Goal: Manage account settings

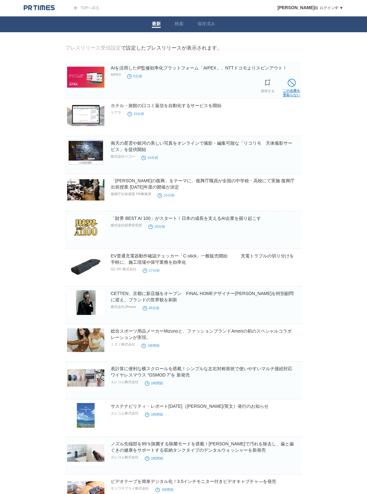
click at [296, 87] on link "この企業を 受取らない" at bounding box center [291, 87] width 17 height 20
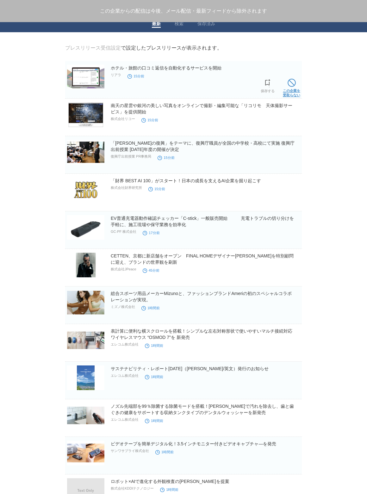
click at [295, 88] on link "この企業を 受取らない" at bounding box center [291, 87] width 17 height 20
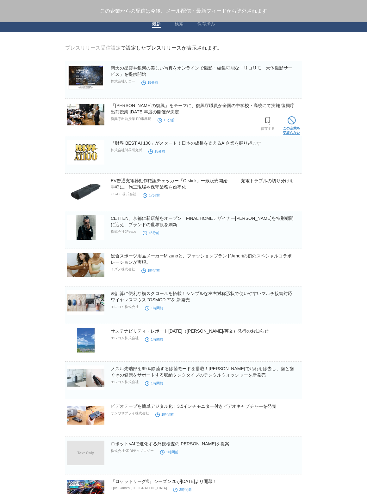
click at [291, 119] on span at bounding box center [291, 120] width 8 height 8
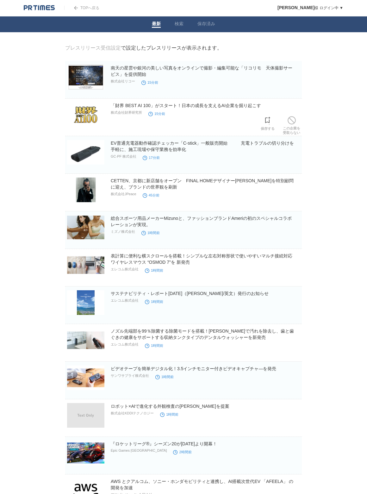
click at [291, 119] on section "「財界 BEST AI 100」がスタート！日本の成長を支えるAI企業を掘り起こす 株式会社財界研究所 15分前 保存する この企業を 受取らない" at bounding box center [183, 119] width 236 height 34
click at [291, 119] on span at bounding box center [291, 120] width 8 height 8
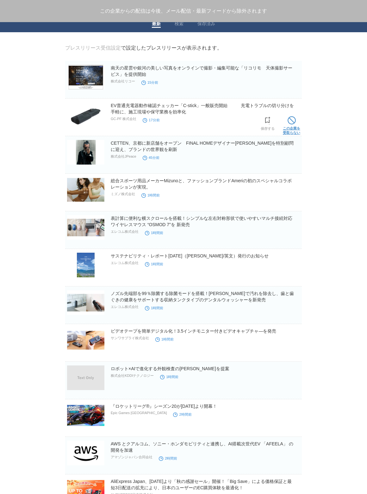
click at [291, 120] on span at bounding box center [291, 120] width 8 height 8
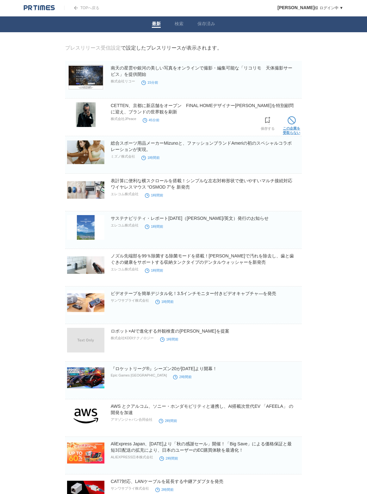
click at [291, 121] on span at bounding box center [291, 120] width 8 height 8
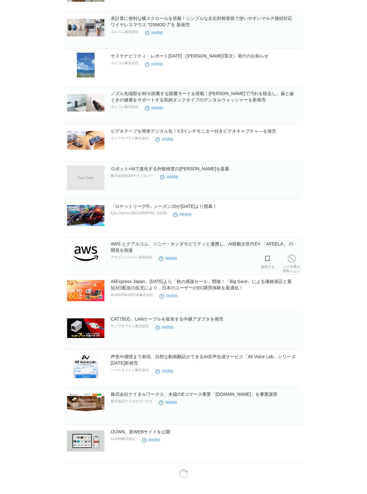
scroll to position [126, 0]
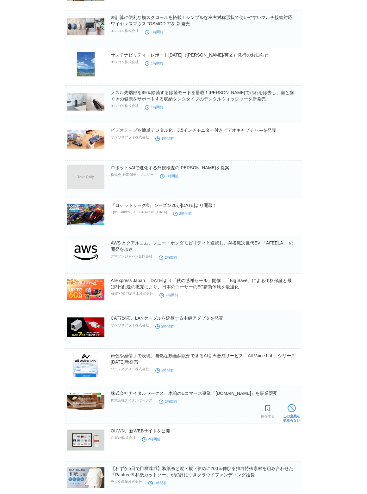
click at [294, 411] on span at bounding box center [291, 408] width 8 height 8
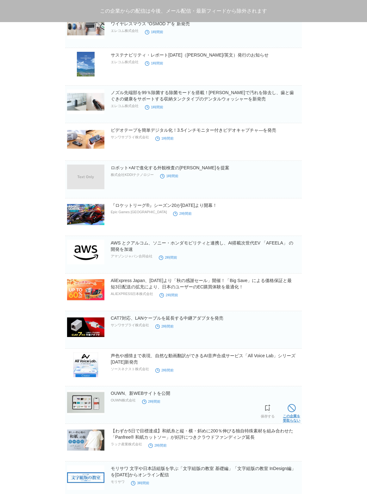
click at [294, 408] on span at bounding box center [291, 408] width 8 height 8
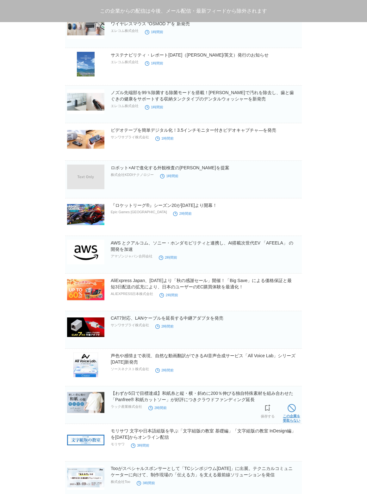
click at [294, 408] on span at bounding box center [291, 408] width 8 height 8
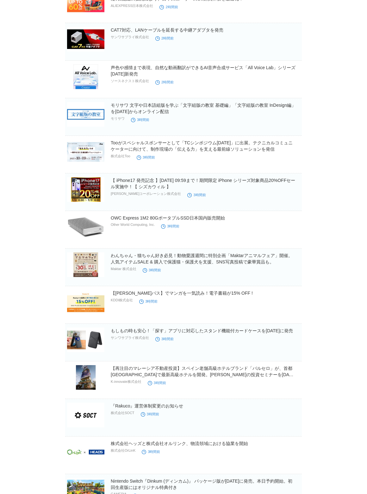
scroll to position [415, 0]
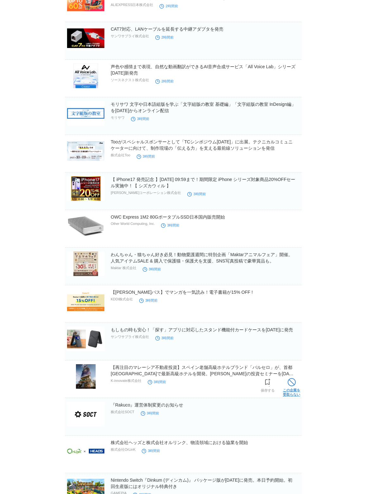
click at [289, 382] on span at bounding box center [291, 382] width 8 height 8
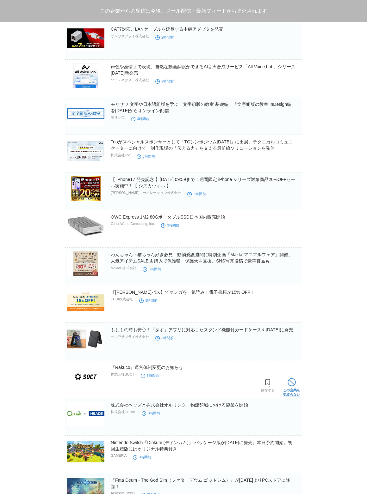
click at [291, 380] on span at bounding box center [291, 382] width 8 height 8
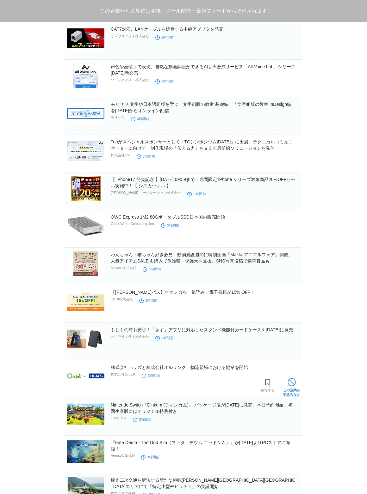
click at [291, 381] on span at bounding box center [291, 382] width 8 height 8
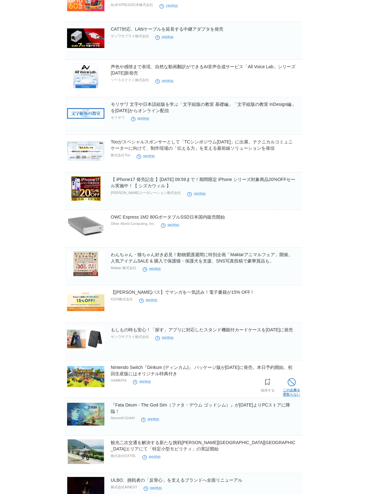
click at [291, 383] on span at bounding box center [291, 382] width 8 height 8
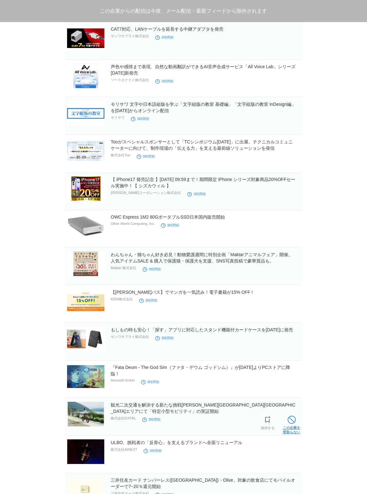
click at [288, 422] on span at bounding box center [291, 420] width 8 height 8
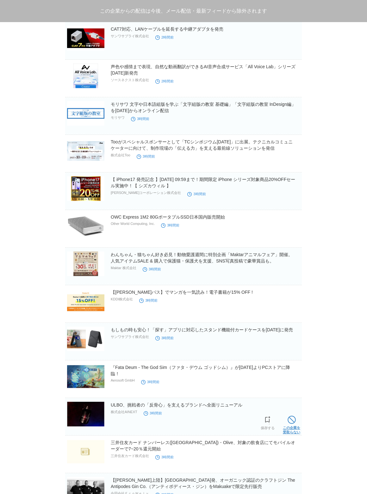
click at [288, 422] on span at bounding box center [291, 420] width 8 height 8
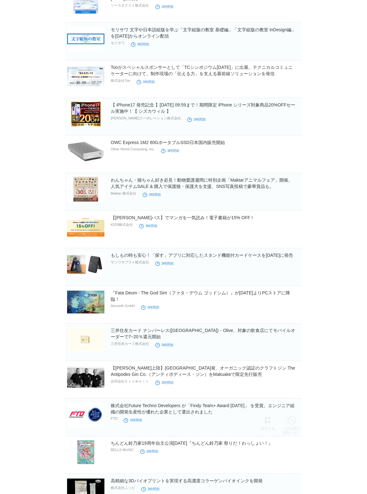
scroll to position [493, 0]
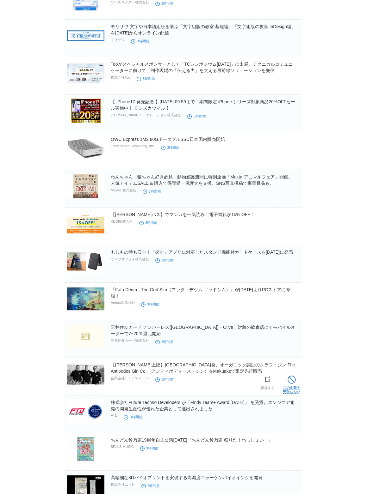
click at [290, 381] on span at bounding box center [291, 380] width 8 height 8
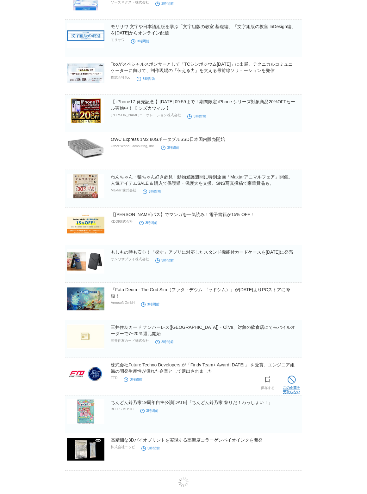
click at [293, 381] on span at bounding box center [291, 380] width 8 height 8
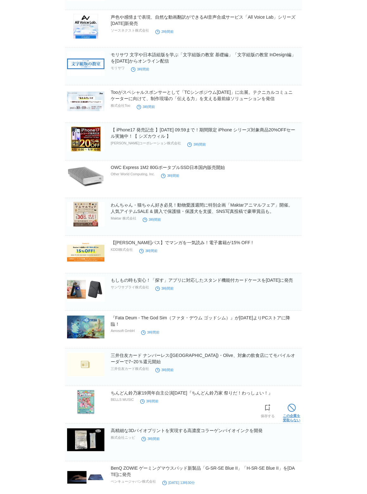
drag, startPoint x: 292, startPoint y: 383, endPoint x: 290, endPoint y: 413, distance: 29.8
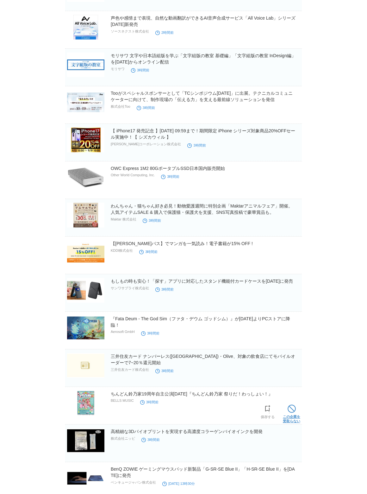
click at [290, 412] on span at bounding box center [291, 409] width 8 height 8
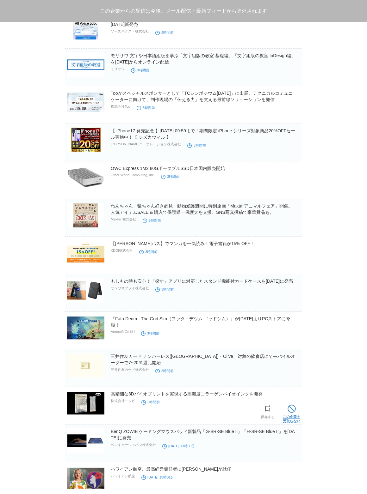
click at [293, 409] on span at bounding box center [291, 409] width 8 height 8
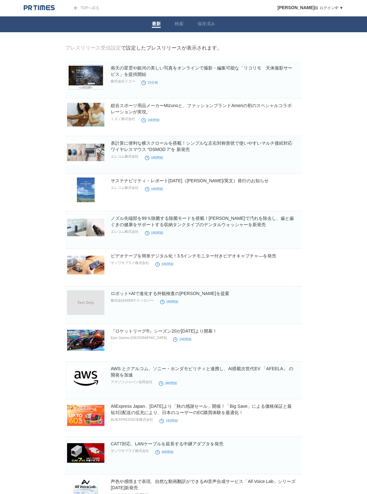
scroll to position [0, 0]
